Goal: Task Accomplishment & Management: Use online tool/utility

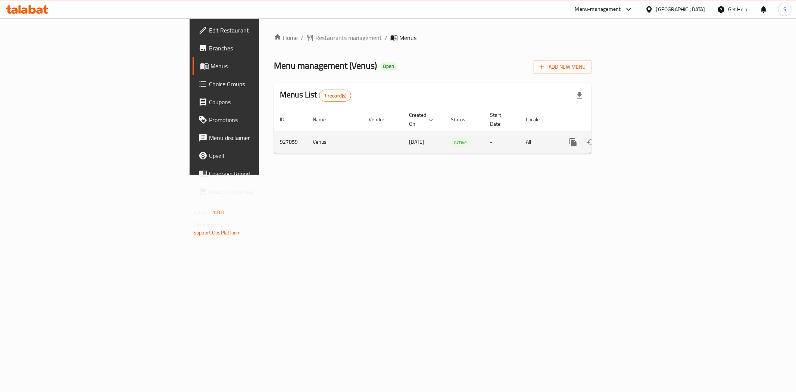
click at [631, 138] on icon "enhanced table" at bounding box center [626, 142] width 9 height 9
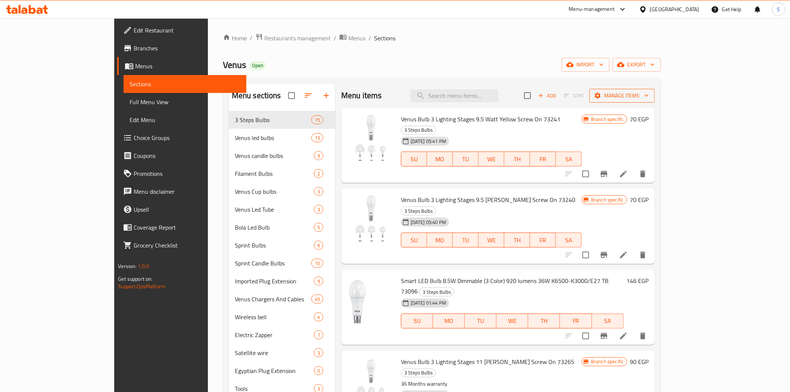
click at [649, 99] on span "Manage items" at bounding box center [621, 95] width 53 height 9
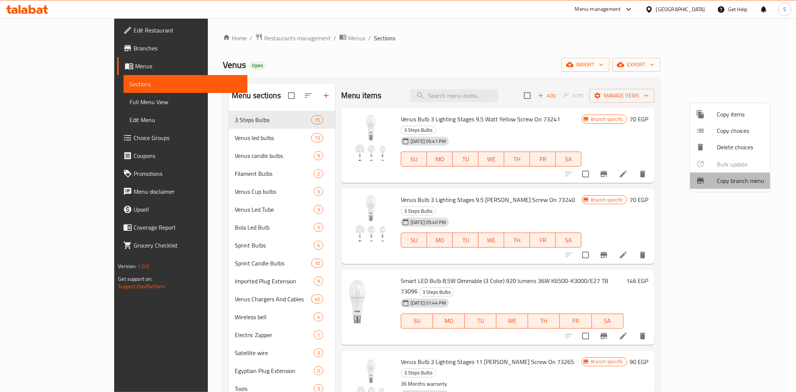
click at [719, 176] on span "Copy branch menu" at bounding box center [740, 180] width 47 height 9
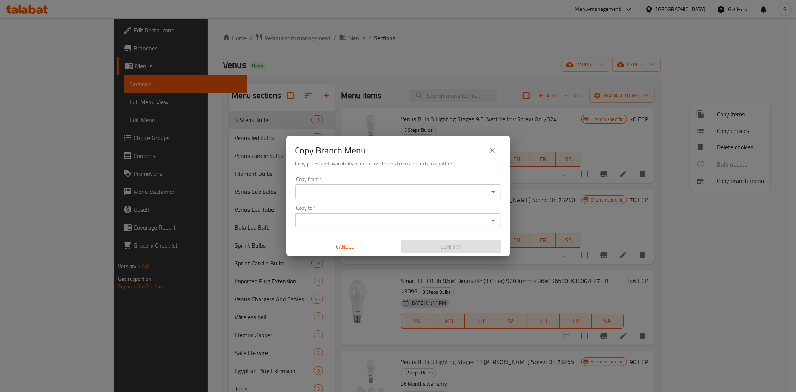
click at [332, 194] on input "Copy from   *" at bounding box center [391, 192] width 189 height 10
click at [315, 191] on input "Copy from   *" at bounding box center [391, 192] width 189 height 10
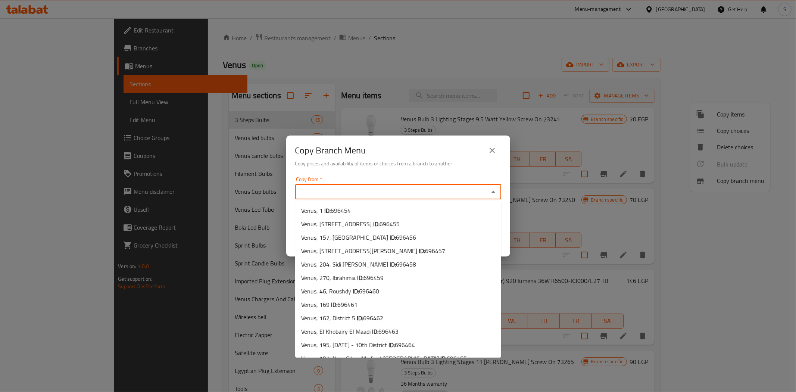
paste input "VENUS, 18"
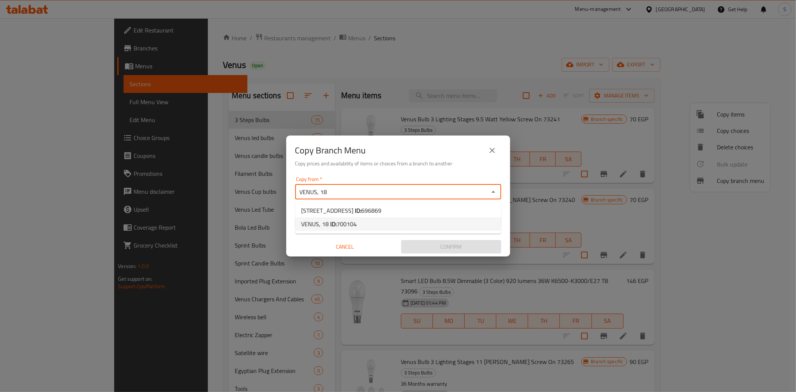
click at [352, 222] on span "700104" at bounding box center [347, 223] width 20 height 11
type input "VENUS, 18"
click at [337, 221] on input "Copy to   *" at bounding box center [391, 220] width 189 height 10
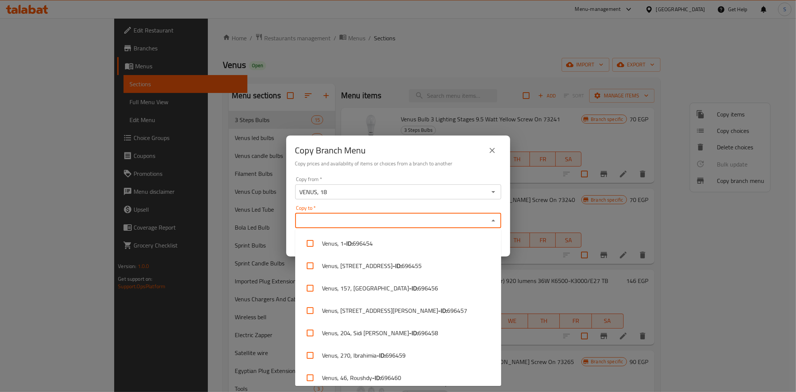
paste input "[GEOGRAPHIC_DATA], [GEOGRAPHIC_DATA]"
type input "V"
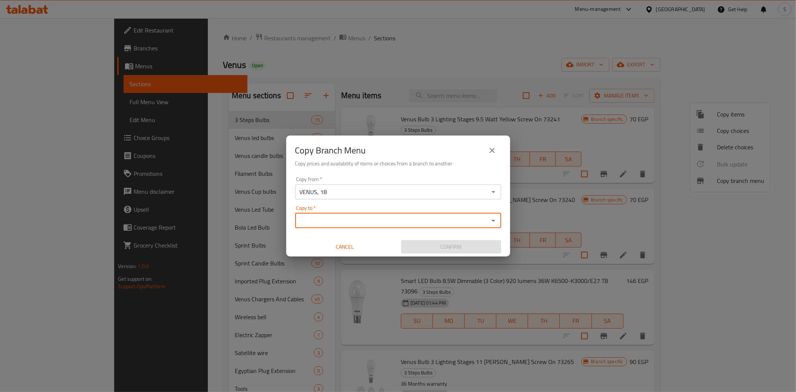
paste input "VENUS, [STREET_ADDRESS]"
type input "VENUS, [STREET_ADDRESS]"
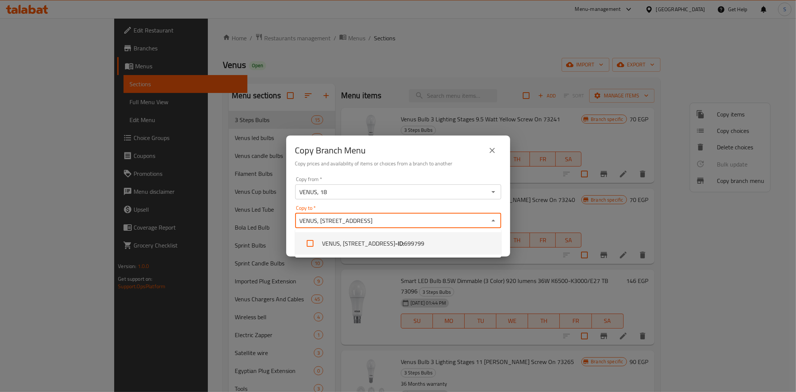
click at [369, 237] on li "VENUS, [STREET_ADDRESS] - ID: 699799" at bounding box center [398, 243] width 206 height 22
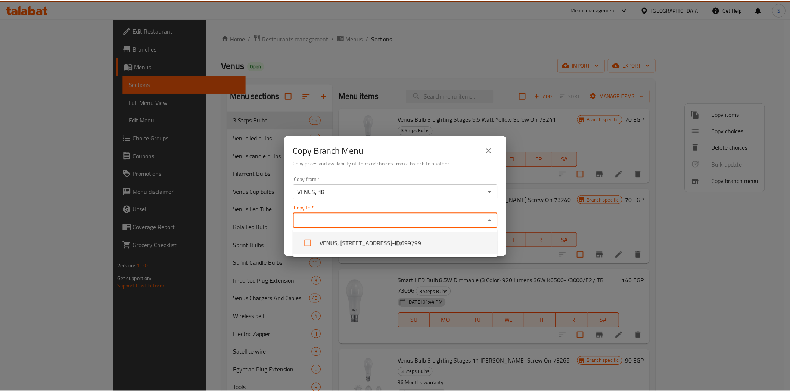
scroll to position [2443, 0]
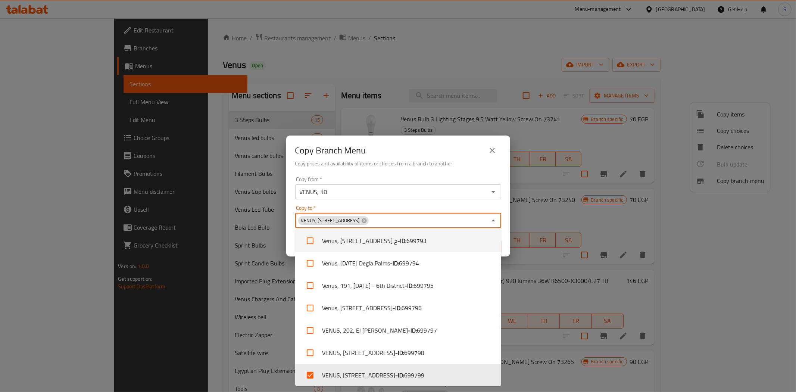
click at [505, 170] on div "Copy Branch Menu Copy prices and availability of items or choices from a branch…" at bounding box center [398, 154] width 224 height 38
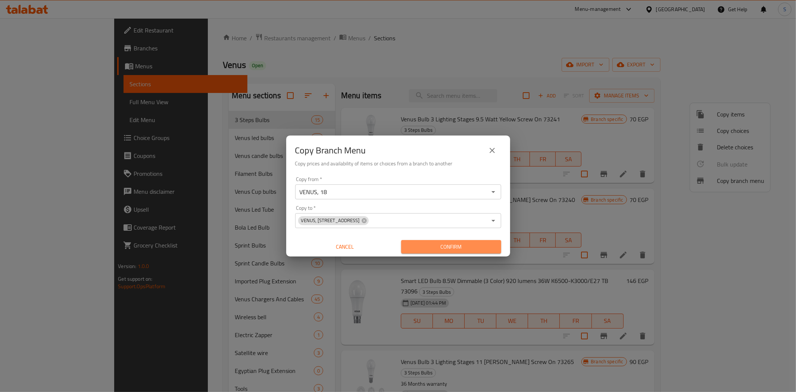
click at [446, 249] on span "Confirm" at bounding box center [451, 246] width 88 height 9
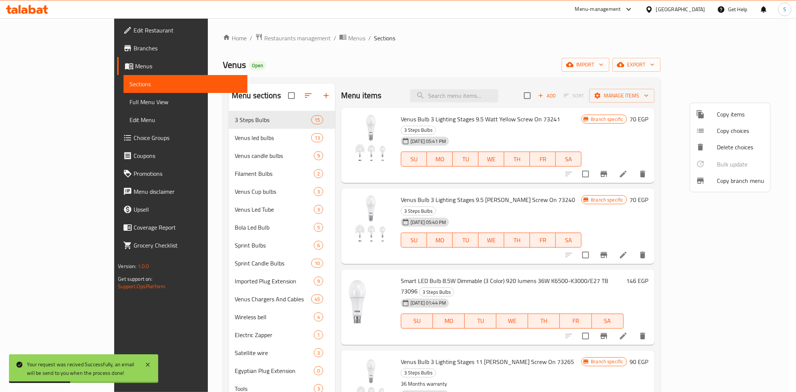
click at [749, 69] on div at bounding box center [398, 196] width 796 height 392
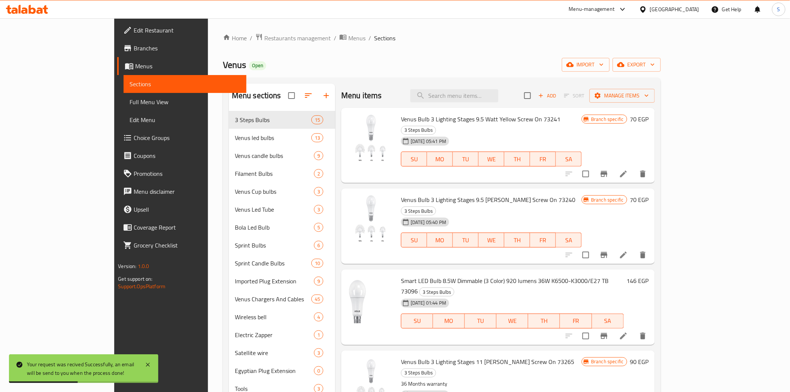
click at [660, 57] on div "Home / Restaurants management / Menus / Sections Venus Open import export Menu …" at bounding box center [442, 257] width 438 height 448
click at [655, 60] on span "export" at bounding box center [636, 64] width 36 height 9
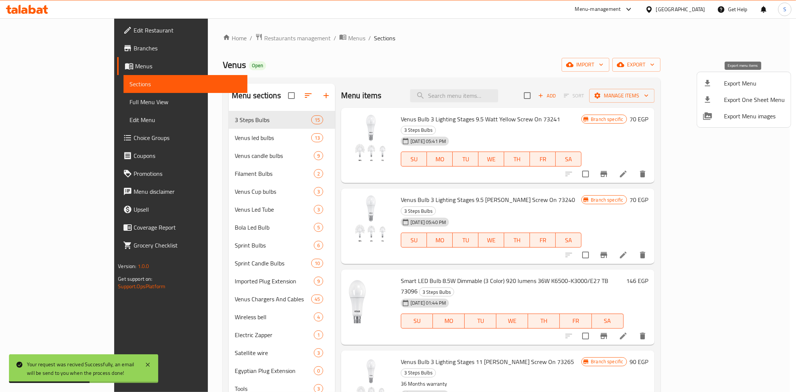
click at [706, 76] on li "Export Menu" at bounding box center [744, 83] width 94 height 16
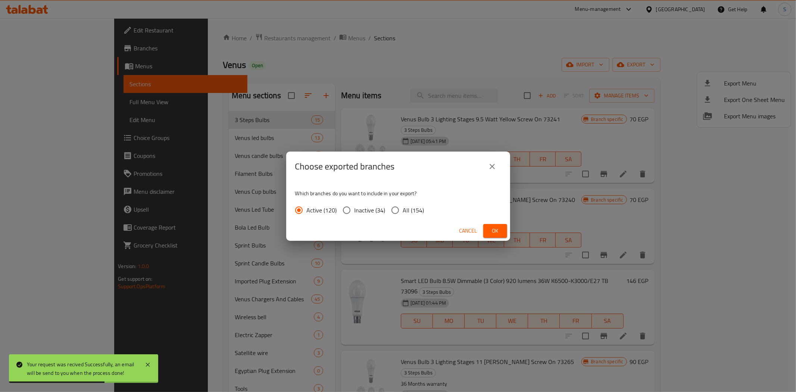
click at [416, 210] on span "All (154)" at bounding box center [413, 210] width 21 height 9
click at [403, 210] on input "All (154)" at bounding box center [395, 210] width 16 height 16
radio input "true"
click at [502, 229] on button "Ok" at bounding box center [495, 231] width 24 height 14
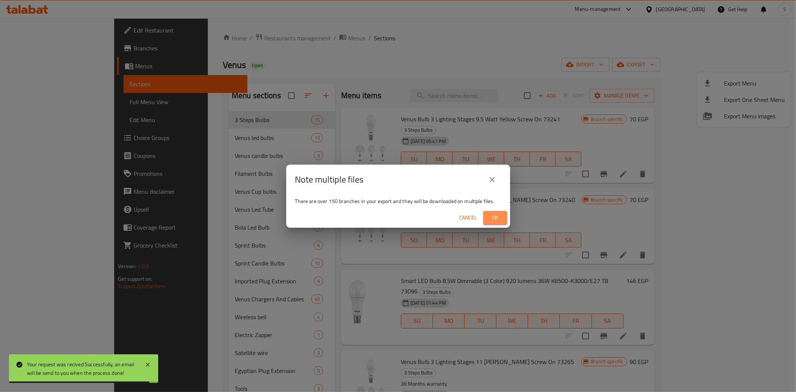
click at [497, 216] on span "Ok" at bounding box center [495, 217] width 12 height 9
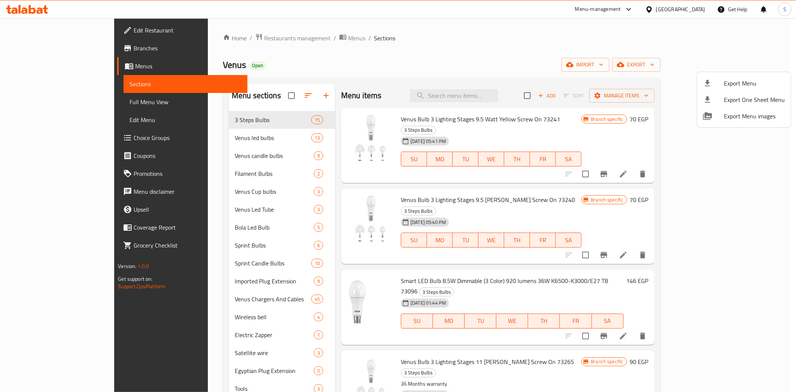
click at [424, 42] on div at bounding box center [398, 196] width 796 height 392
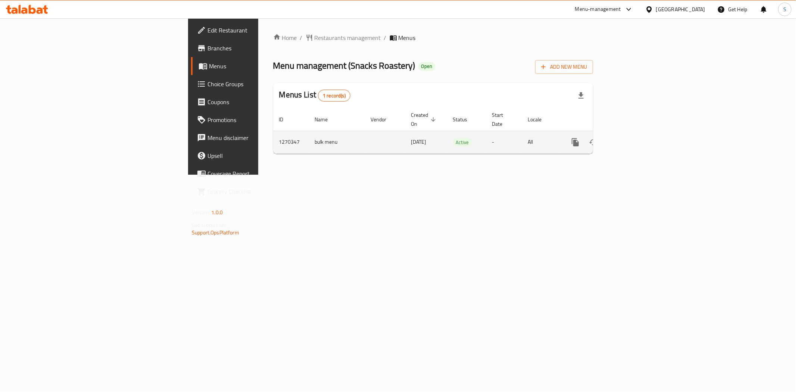
click at [634, 138] on icon "enhanced table" at bounding box center [629, 142] width 9 height 9
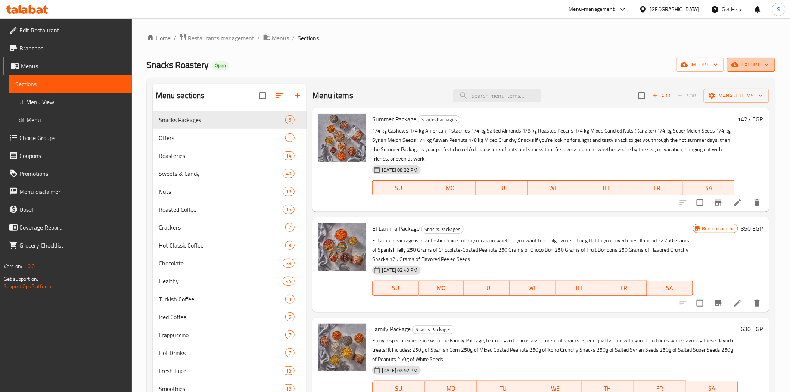
click at [746, 60] on span "export" at bounding box center [751, 64] width 36 height 9
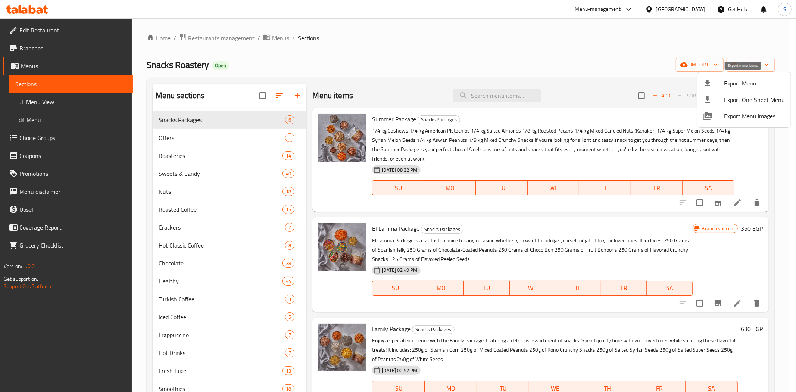
click at [737, 87] on span "Export Menu" at bounding box center [754, 83] width 61 height 9
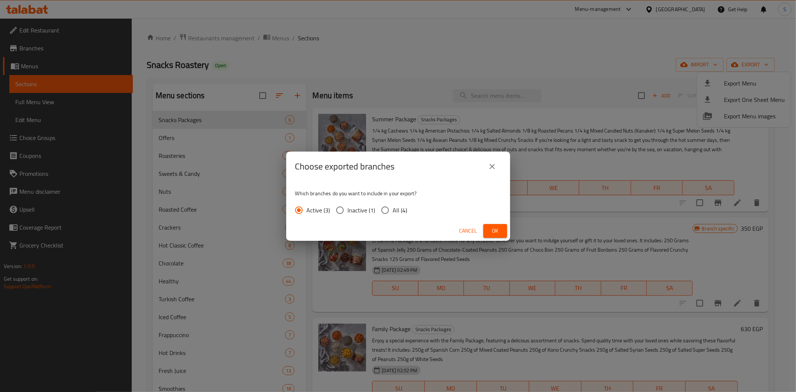
click at [401, 210] on span "All (4)" at bounding box center [400, 210] width 15 height 9
click at [393, 210] on input "All (4)" at bounding box center [385, 210] width 16 height 16
radio input "true"
click at [517, 235] on div "Choose exported branches Which branches do you want to include in your export? …" at bounding box center [398, 196] width 796 height 392
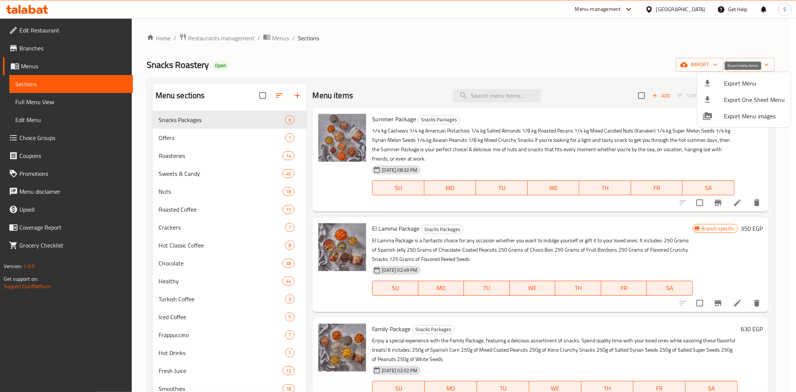
click at [715, 80] on div at bounding box center [713, 83] width 21 height 9
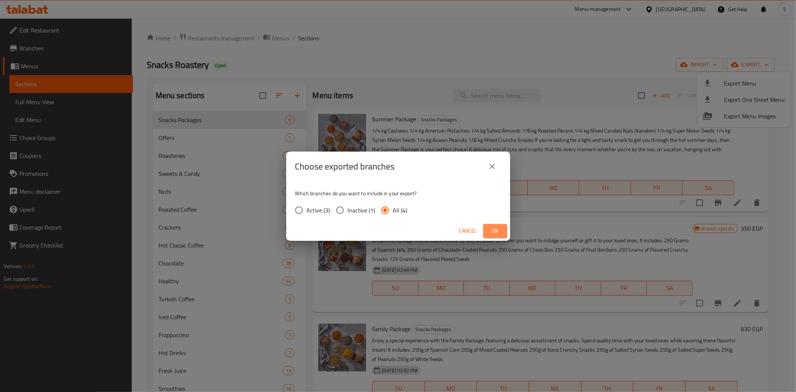
click at [502, 234] on button "Ok" at bounding box center [495, 231] width 24 height 14
